Goal: Find specific page/section

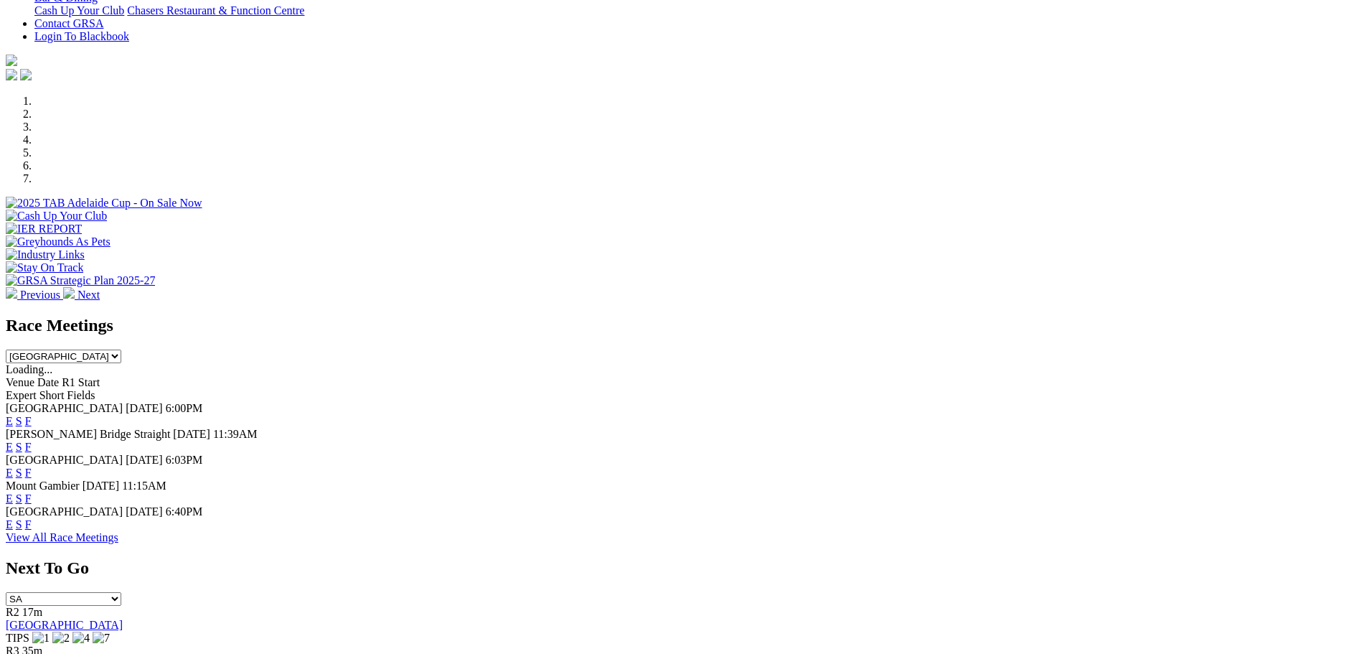
scroll to position [431, 0]
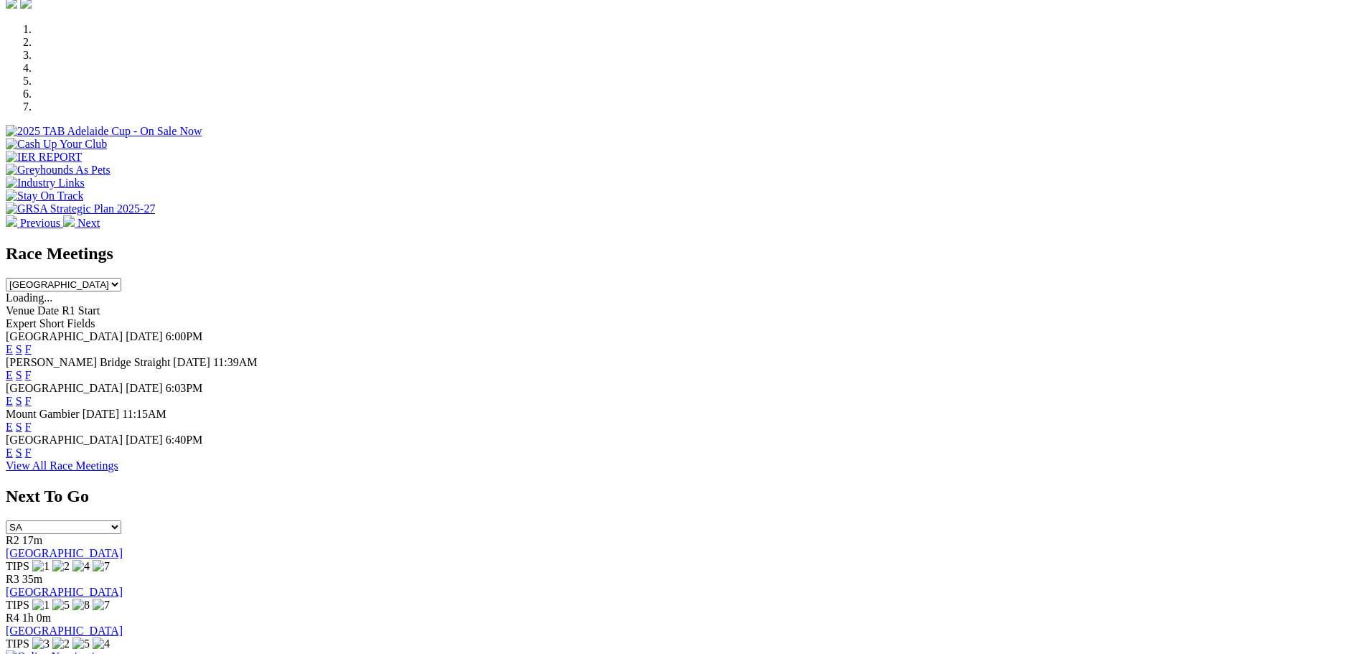
click at [32, 369] on link "F" at bounding box center [28, 375] width 6 height 12
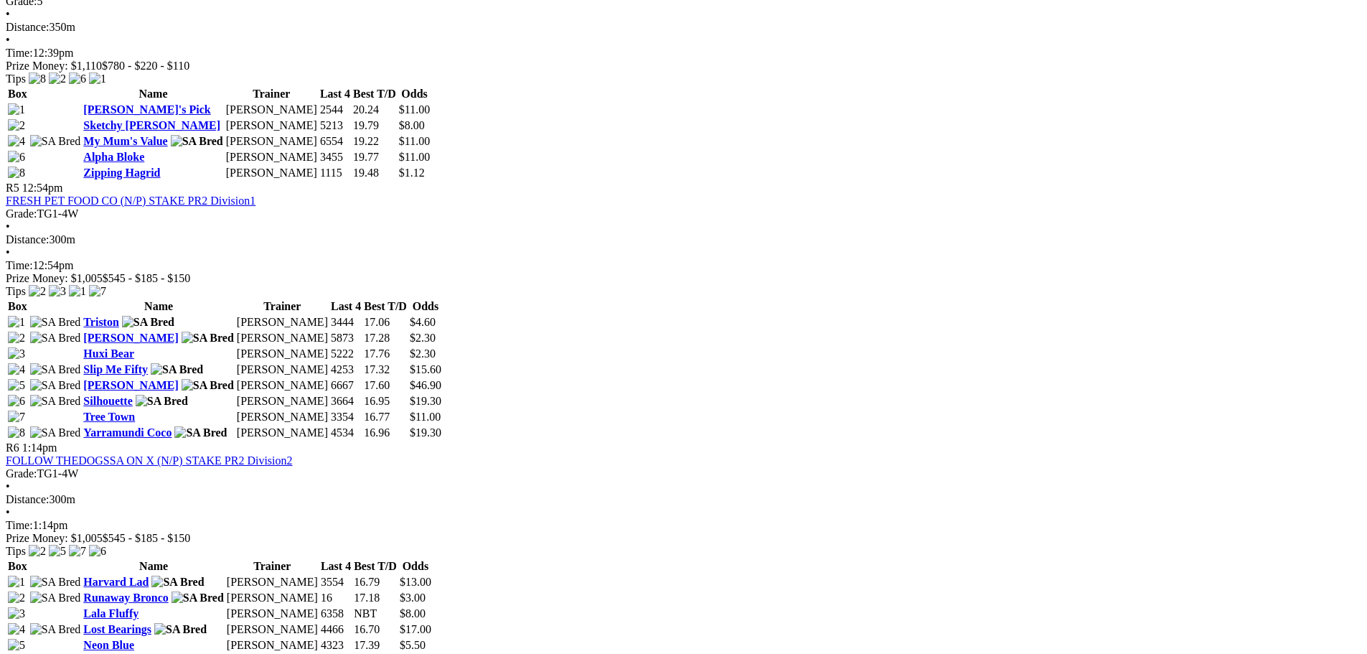
scroll to position [1507, 0]
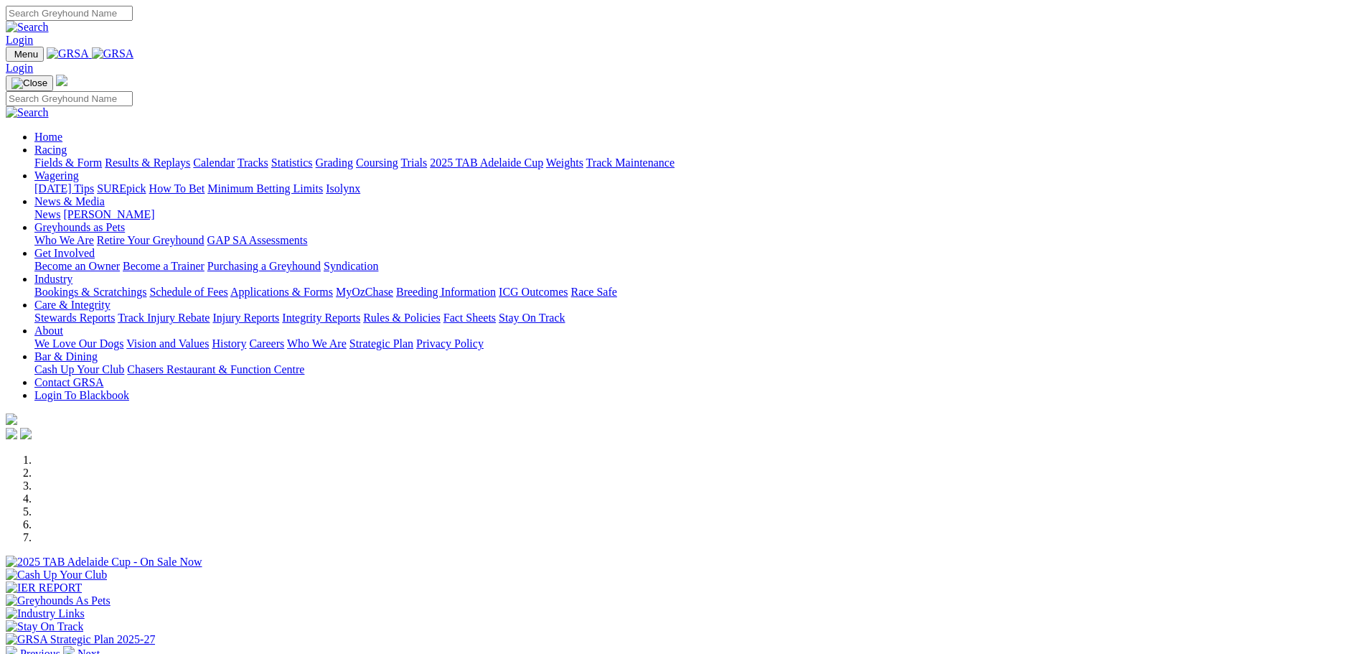
scroll to position [431, 0]
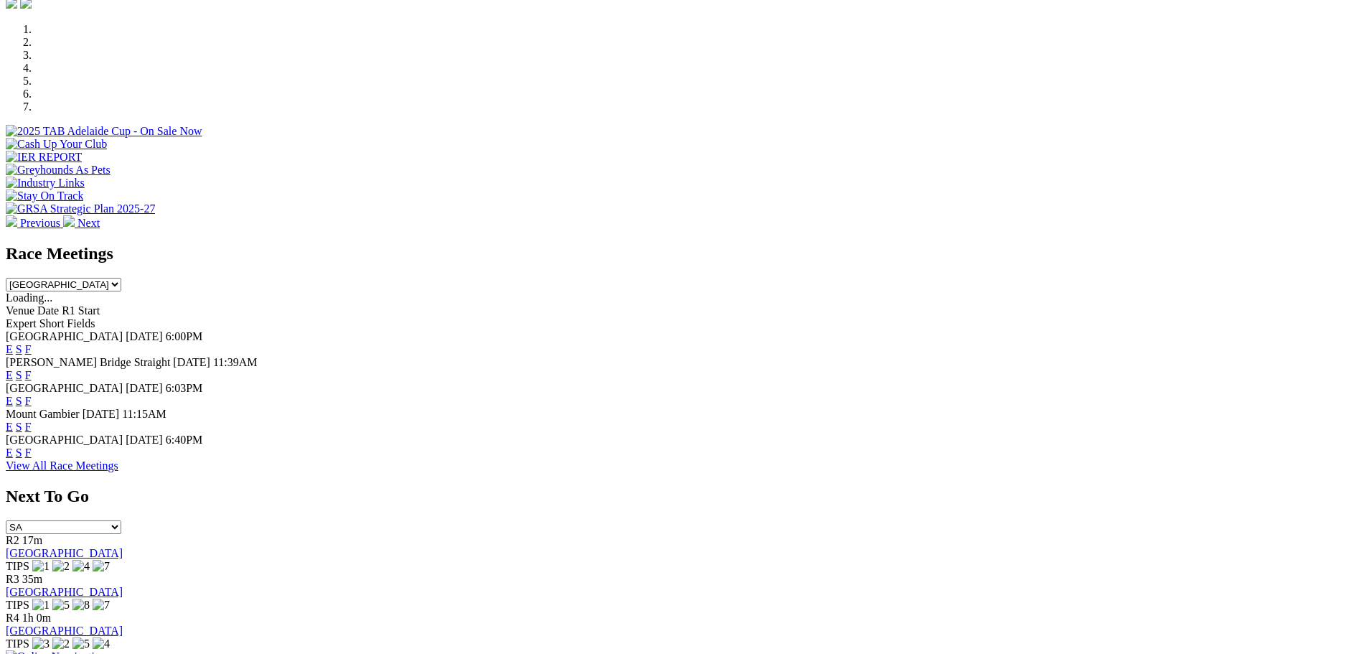
click at [32, 446] on link "F" at bounding box center [28, 452] width 6 height 12
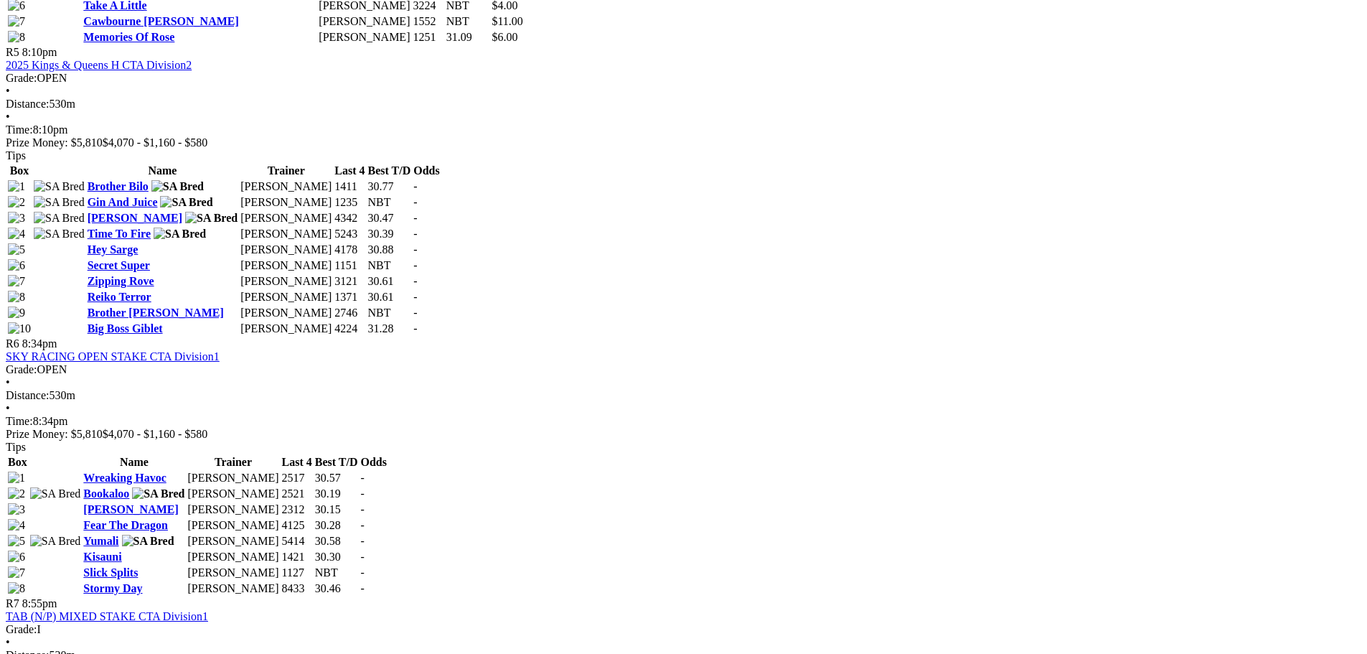
scroll to position [1722, 0]
